Goal: Task Accomplishment & Management: Manage account settings

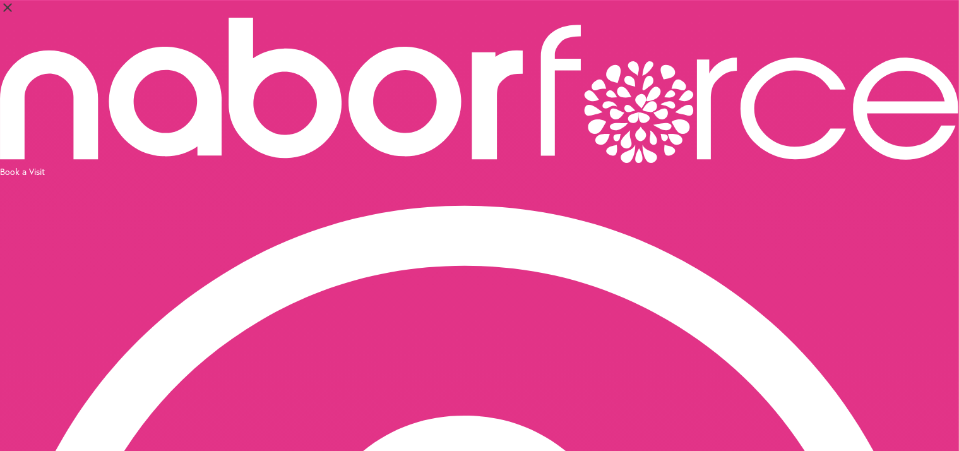
select select "*"
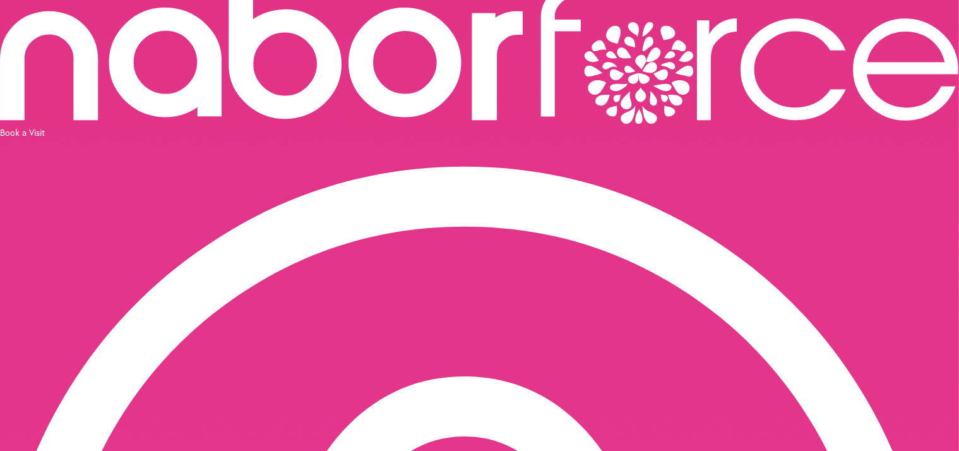
scroll to position [38, 0]
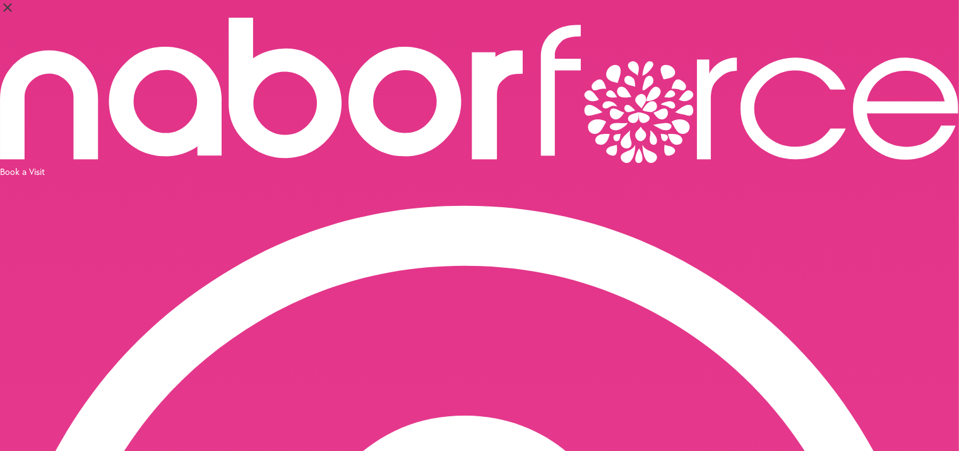
select select "********"
select select "***"
